Goal: Information Seeking & Learning: Learn about a topic

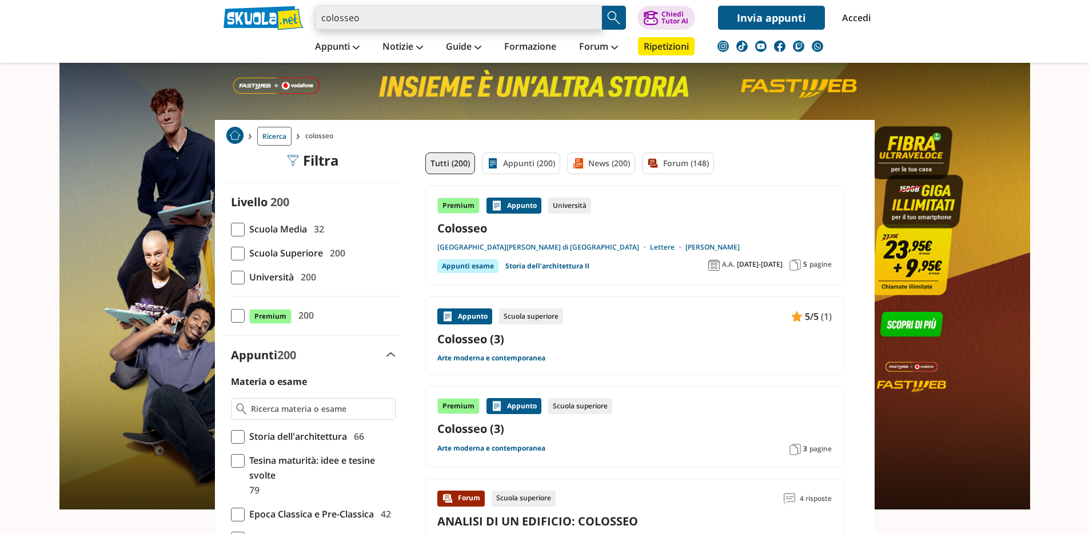
click at [586, 18] on input "colosseo" at bounding box center [458, 18] width 287 height 24
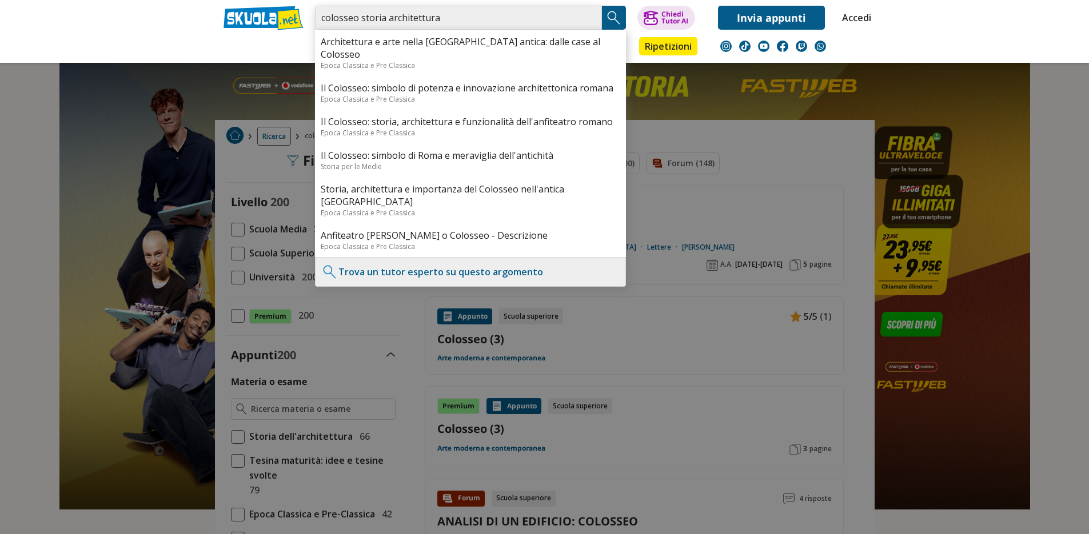
type input "colosseo storia architettura"
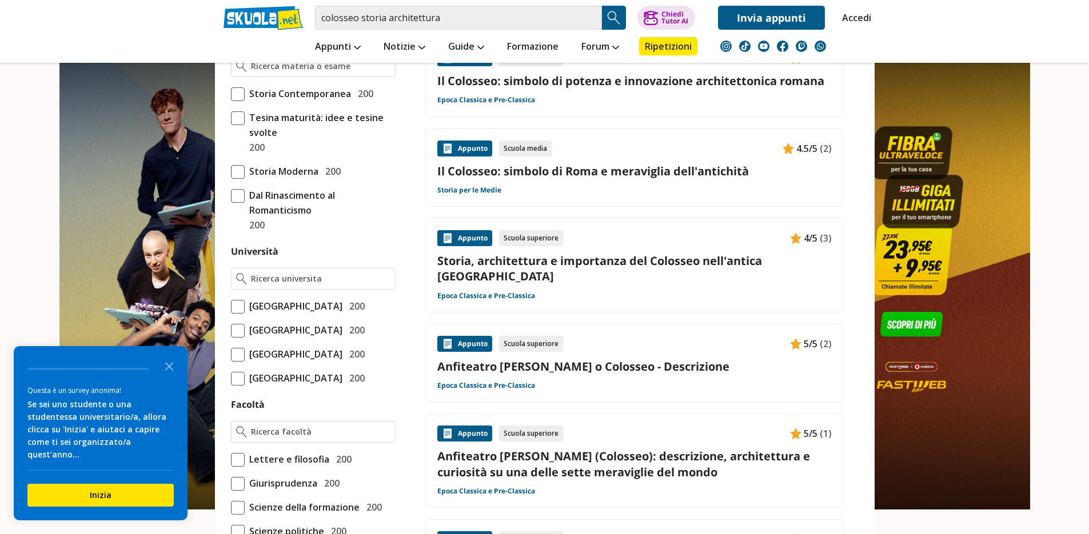
scroll to position [411, 0]
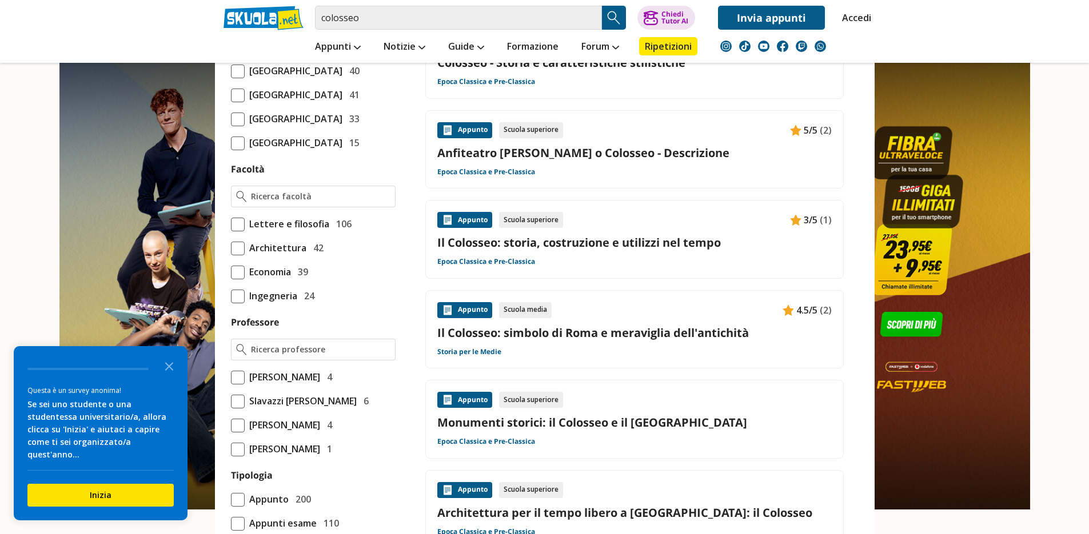
scroll to position [480, 0]
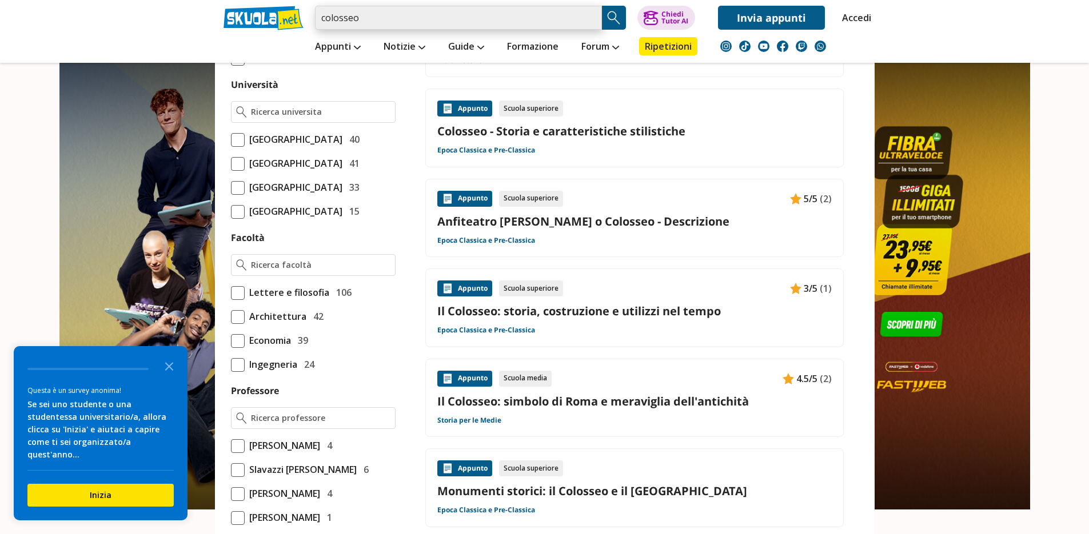
drag, startPoint x: 408, startPoint y: 20, endPoint x: 386, endPoint y: 26, distance: 22.6
click at [407, 20] on input "colosseo" at bounding box center [458, 18] width 287 height 24
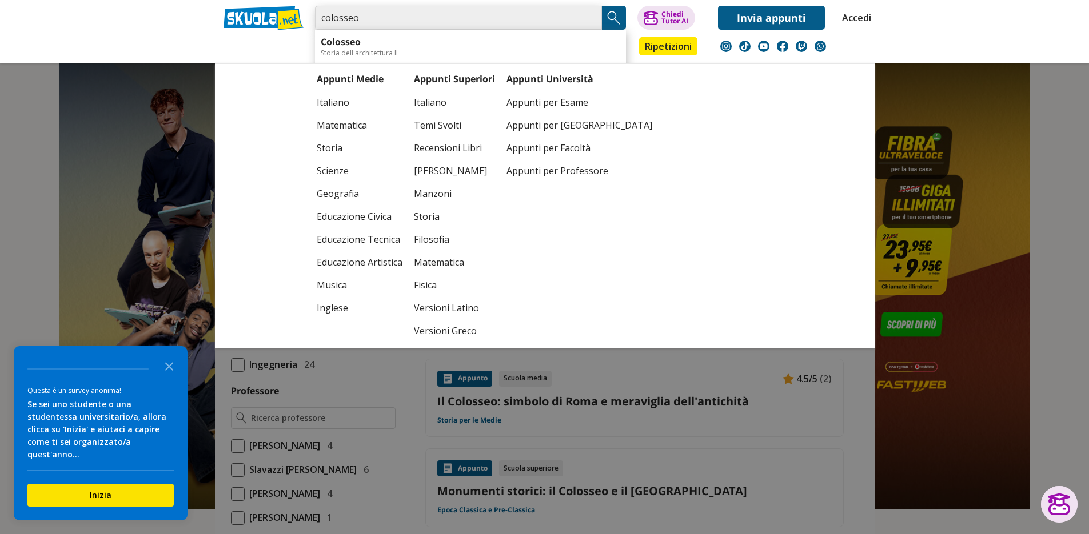
type input "colosseo"
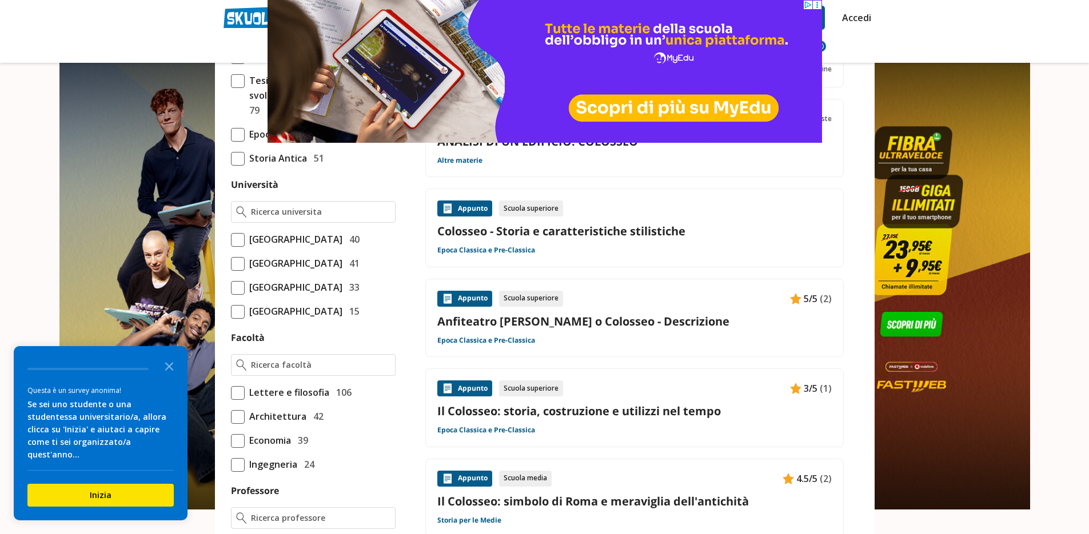
scroll to position [411, 0]
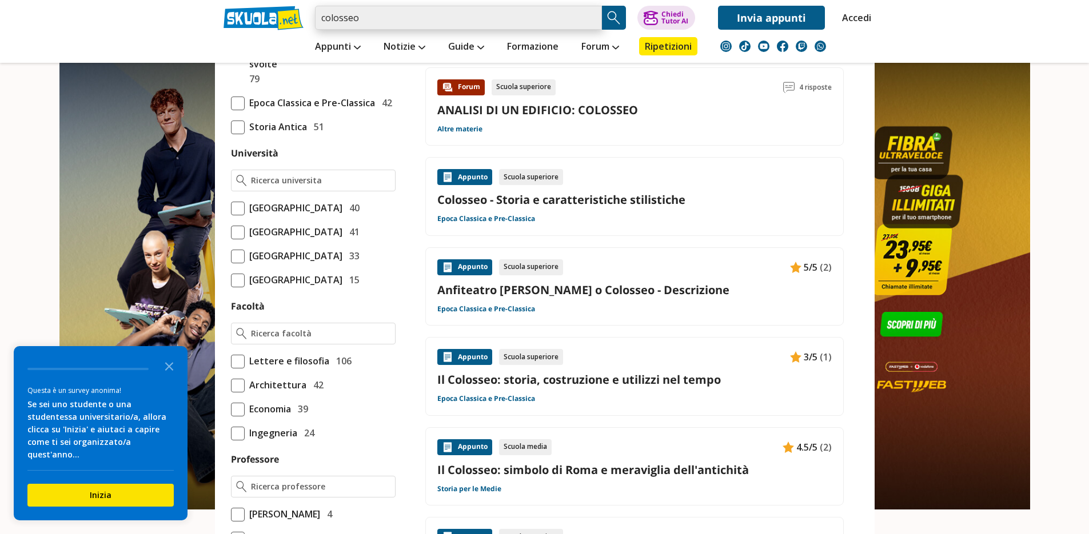
click at [479, 16] on input "colosseo" at bounding box center [458, 18] width 287 height 24
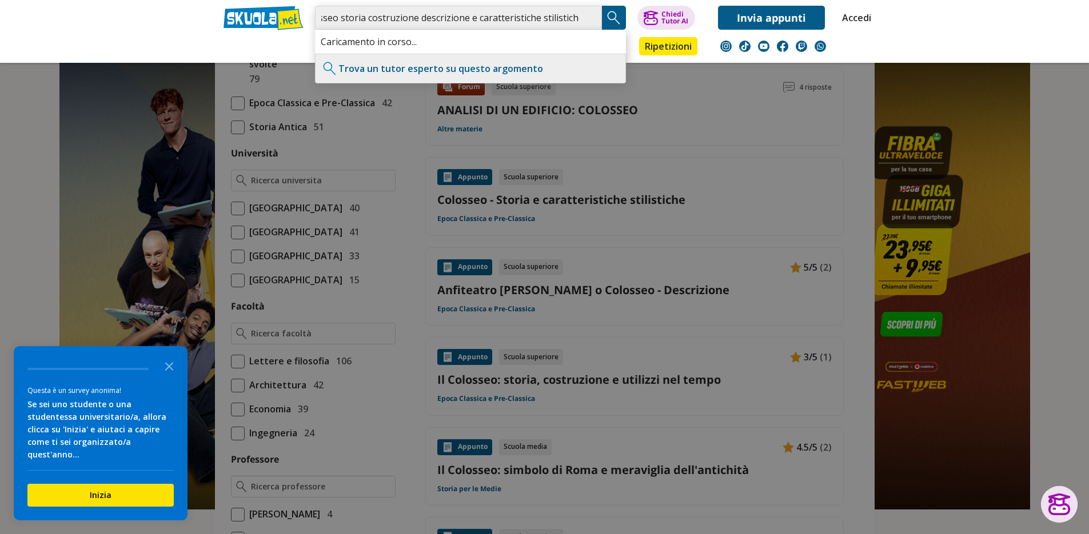
scroll to position [0, 23]
type input "colosseo storia costruzione descrizione e caratteristiche stilistiche"
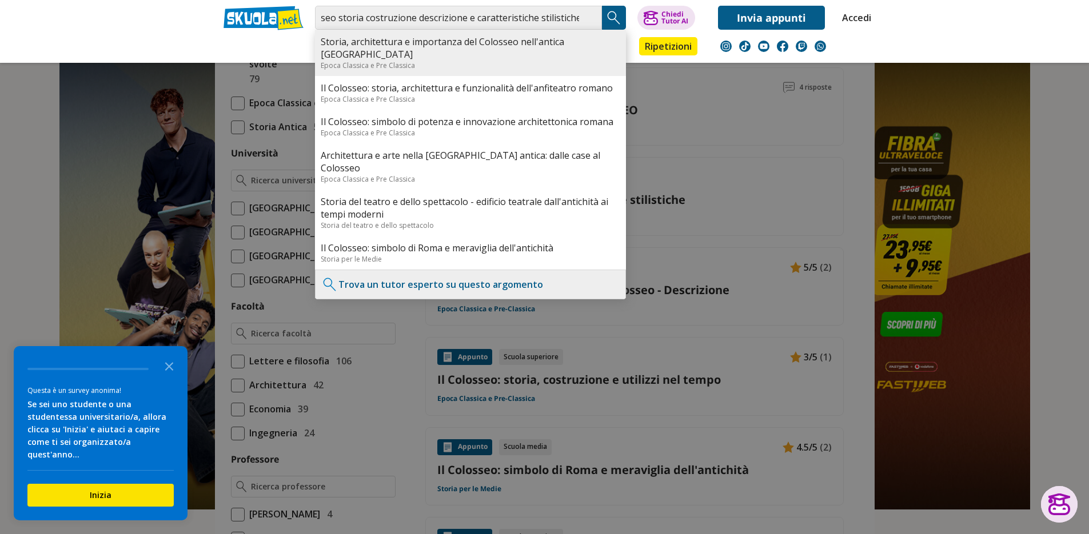
click at [386, 62] on div "Storia, architettura e importanza del Colosseo nell'antica [GEOGRAPHIC_DATA] Ep…" at bounding box center [470, 53] width 311 height 46
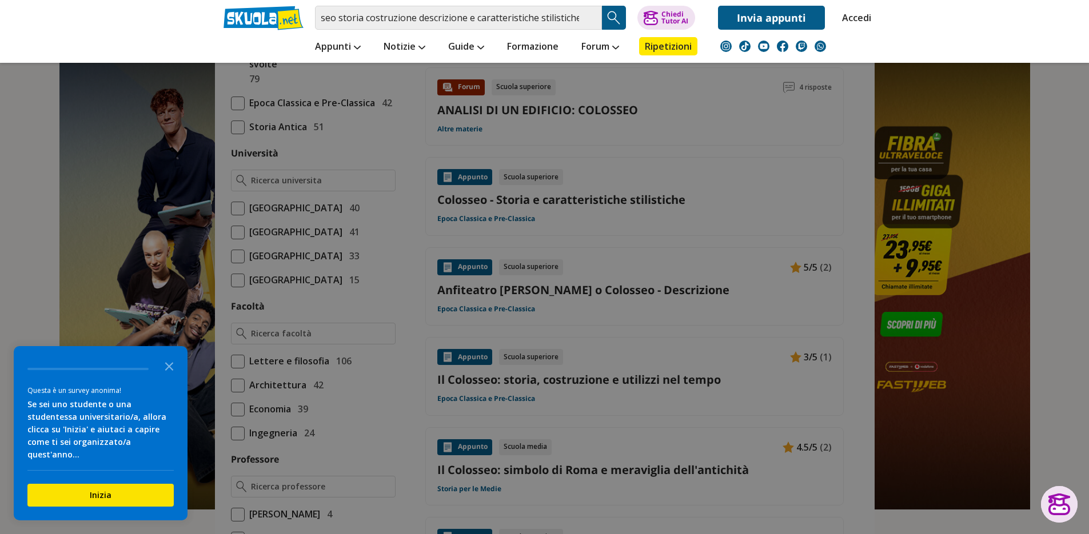
scroll to position [0, 0]
